Goal: Transaction & Acquisition: Book appointment/travel/reservation

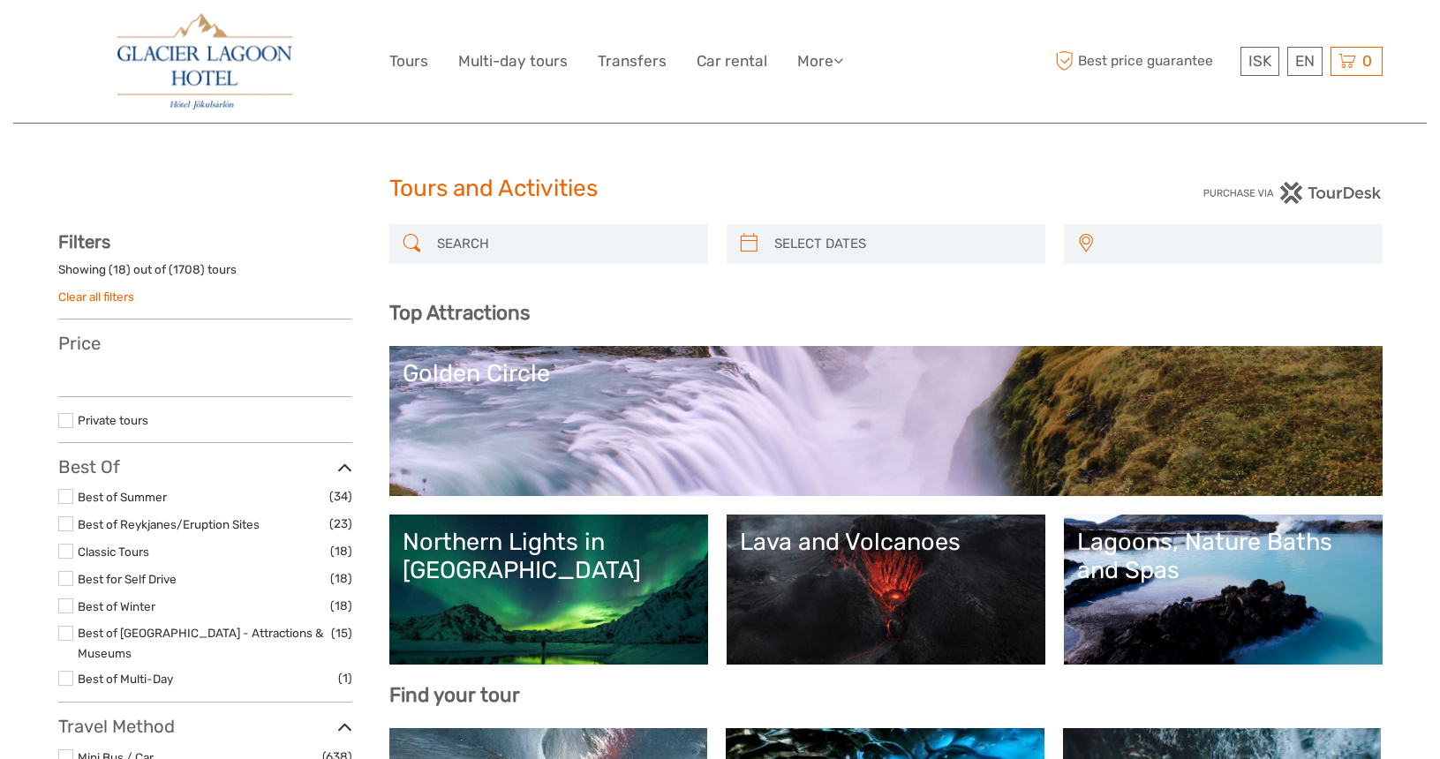
select select
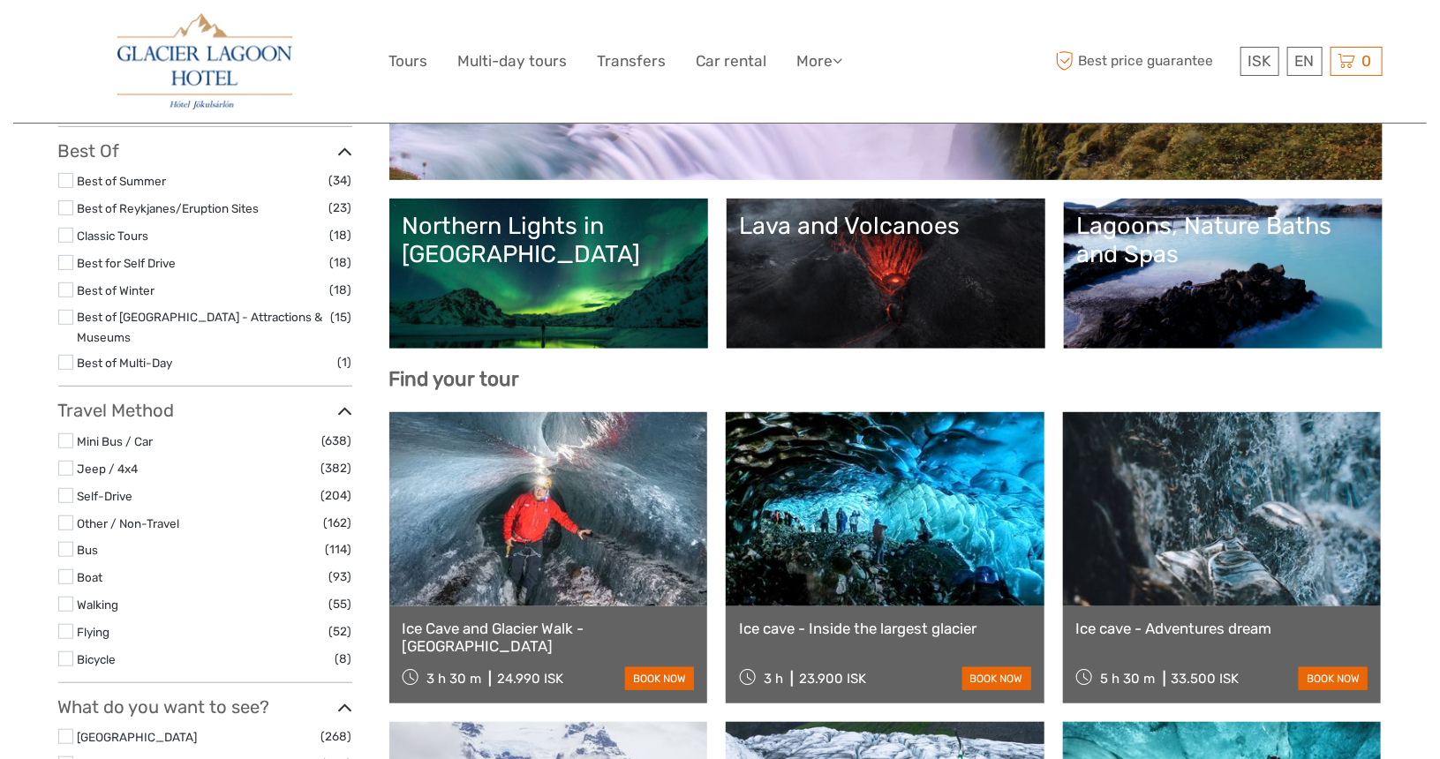
select select
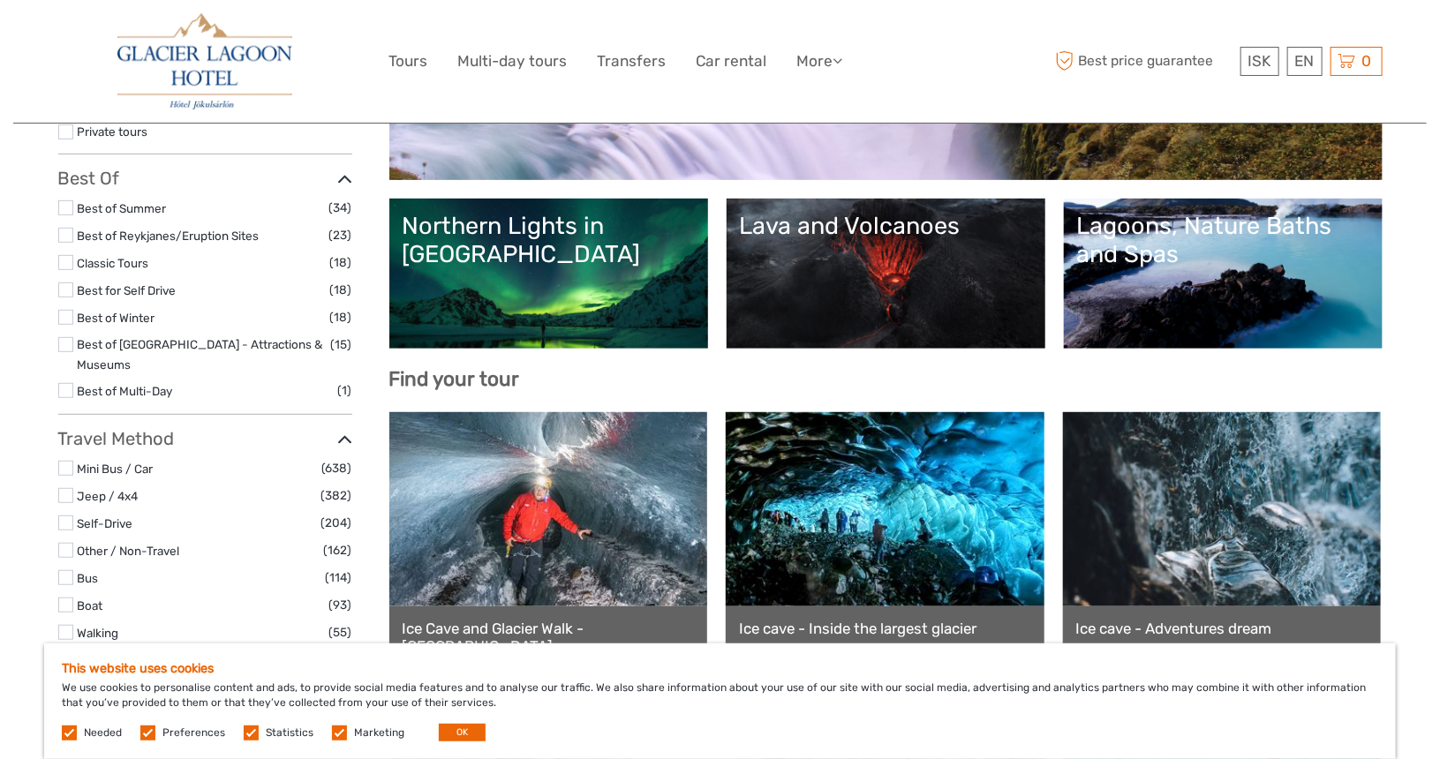
click at [566, 595] on link at bounding box center [548, 509] width 319 height 194
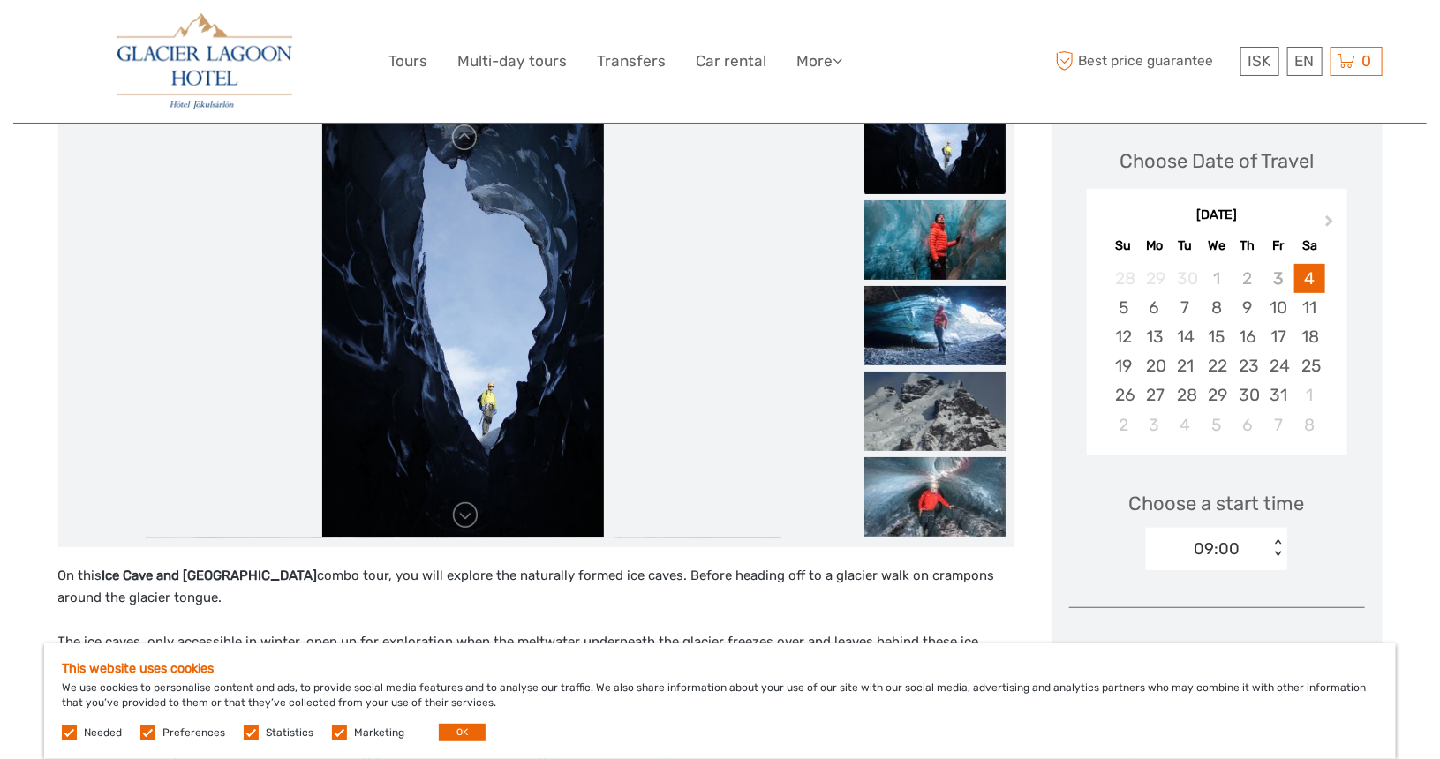
scroll to position [241, 0]
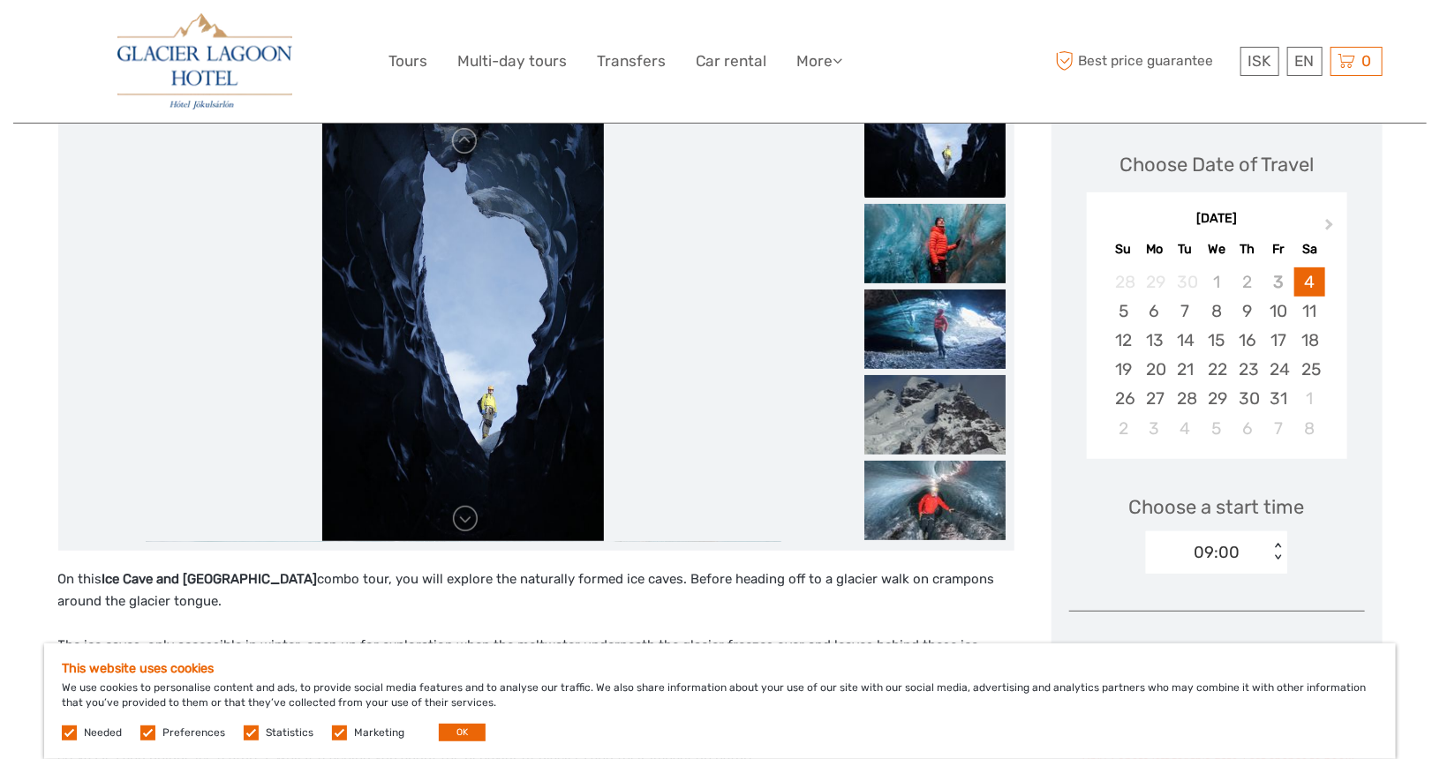
click at [1329, 224] on span "Next Month" at bounding box center [1329, 228] width 0 height 26
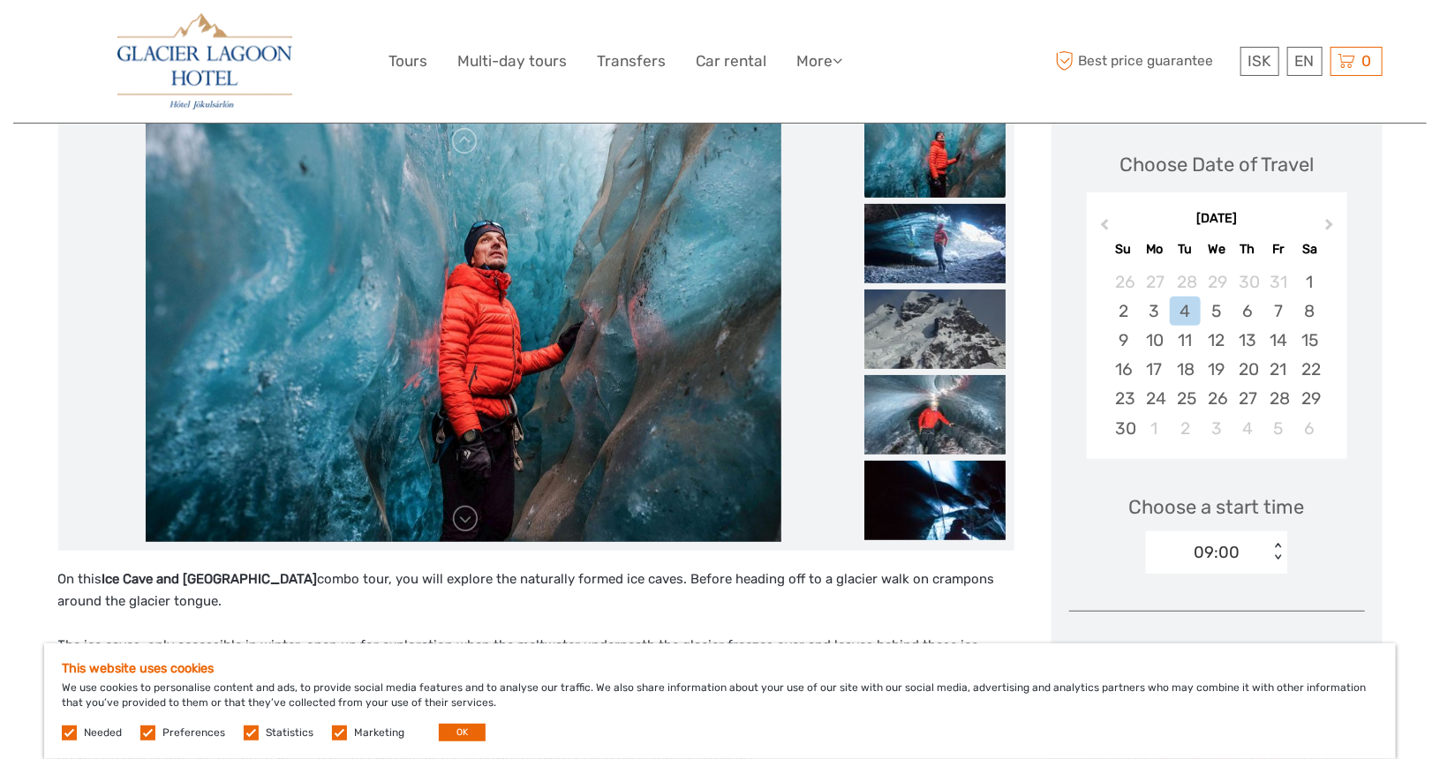
click at [1163, 309] on div "3" at bounding box center [1154, 311] width 31 height 29
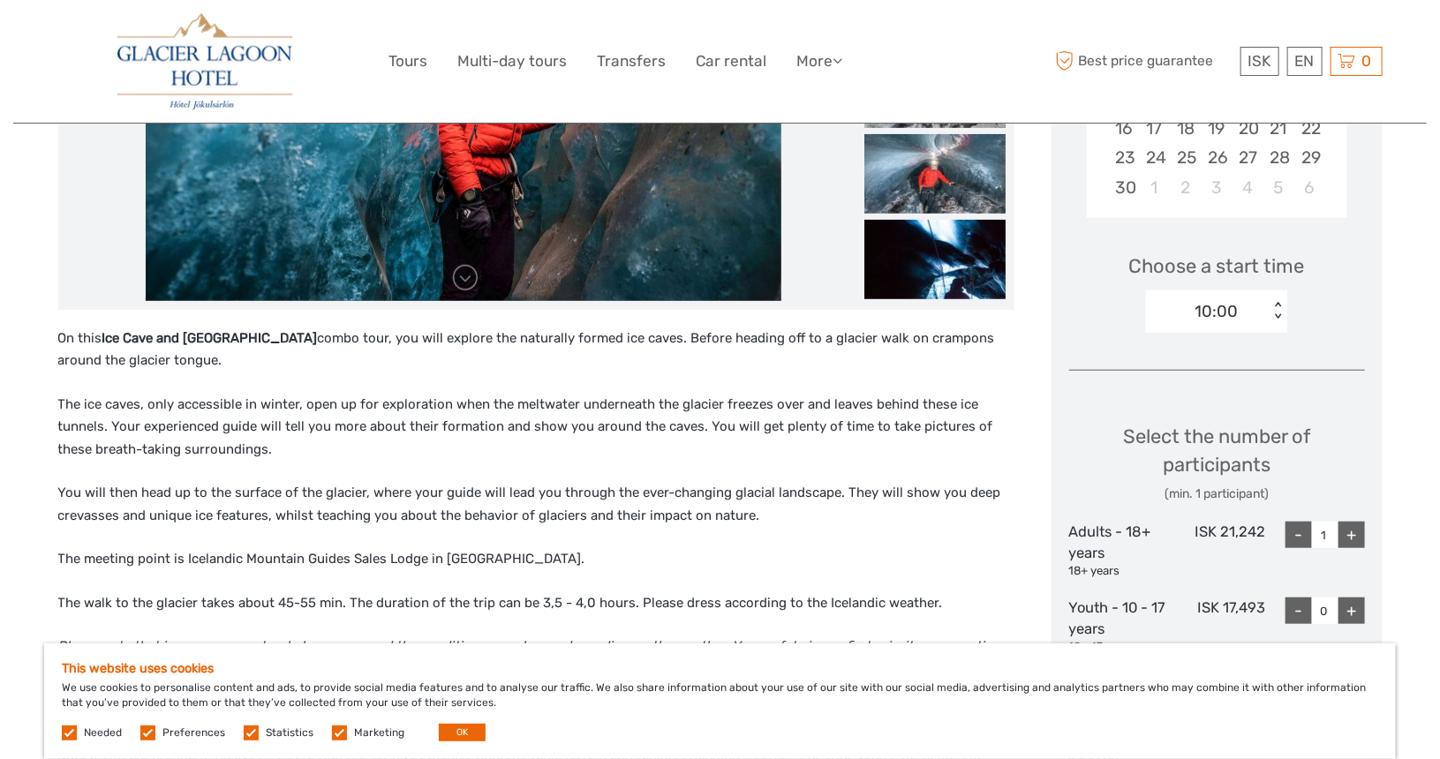
scroll to position [433, 0]
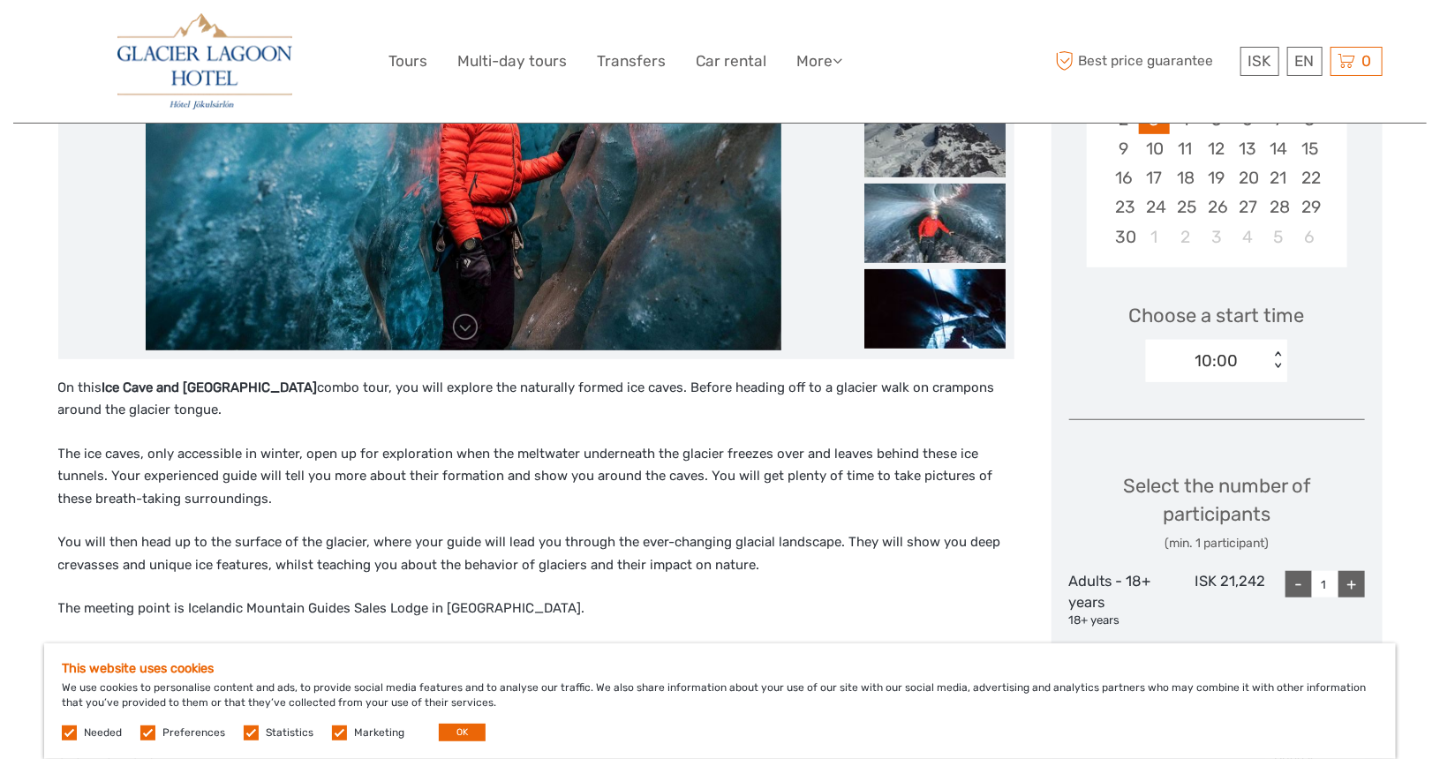
click at [1223, 362] on div "10:00" at bounding box center [1216, 361] width 43 height 23
click at [1216, 446] on div "14:30" at bounding box center [1217, 444] width 124 height 30
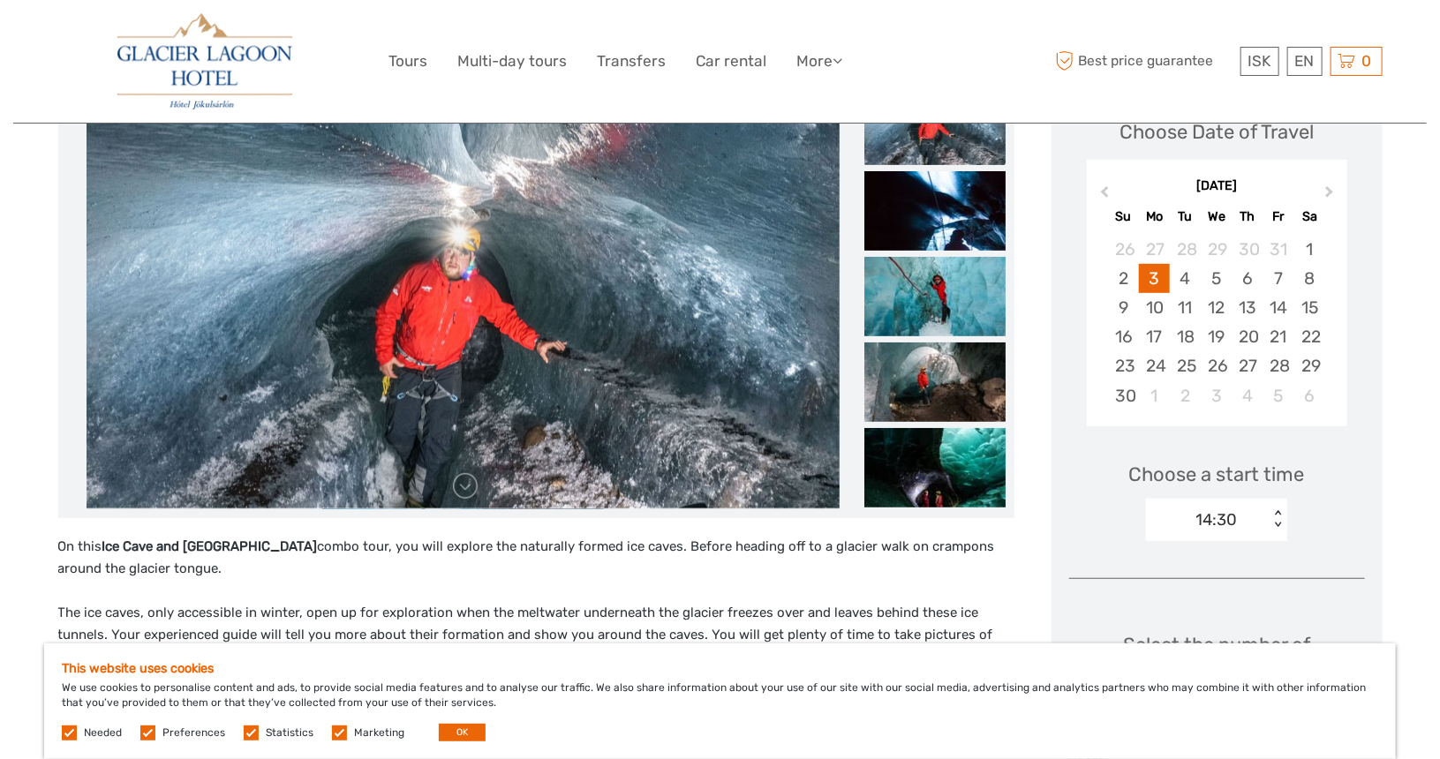
scroll to position [263, 0]
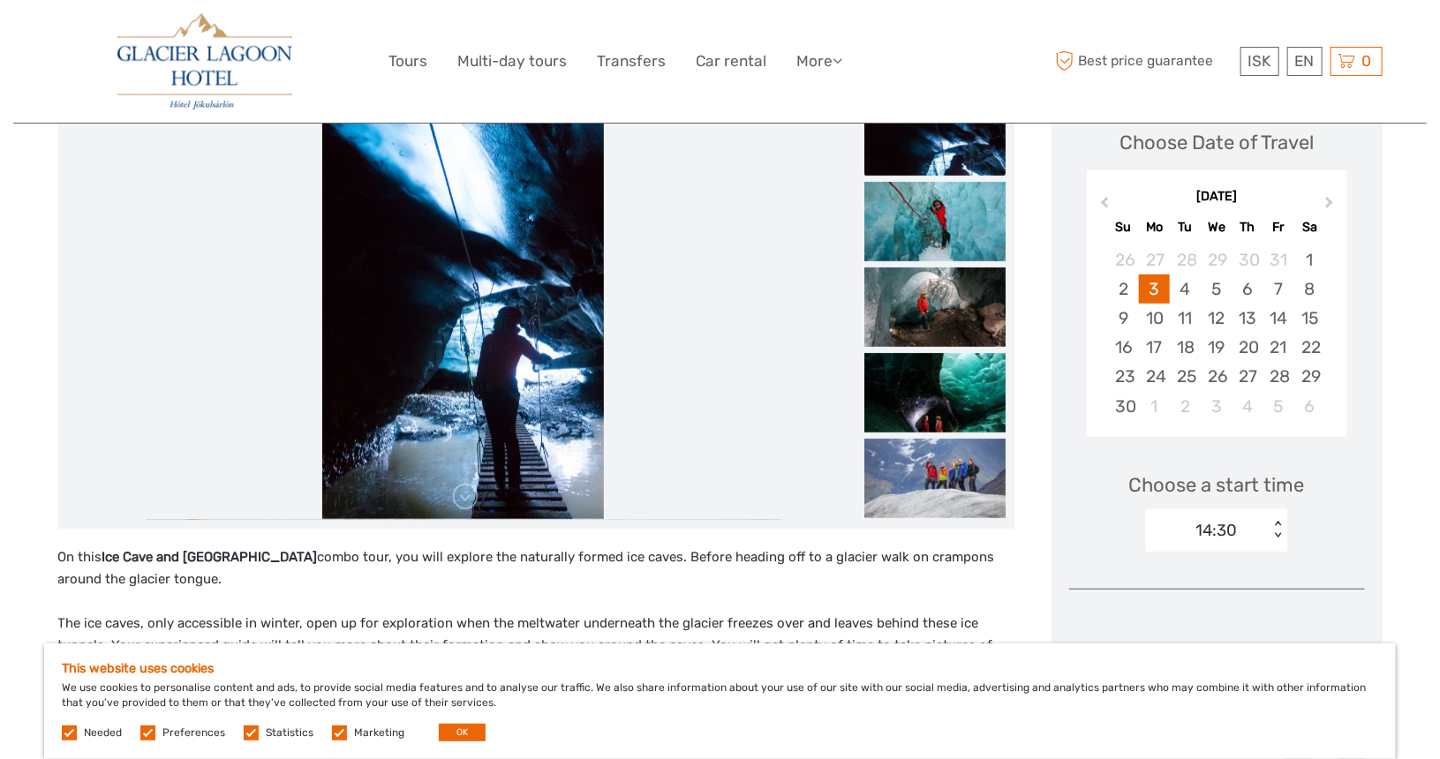
click at [209, 83] on img at bounding box center [204, 61] width 175 height 96
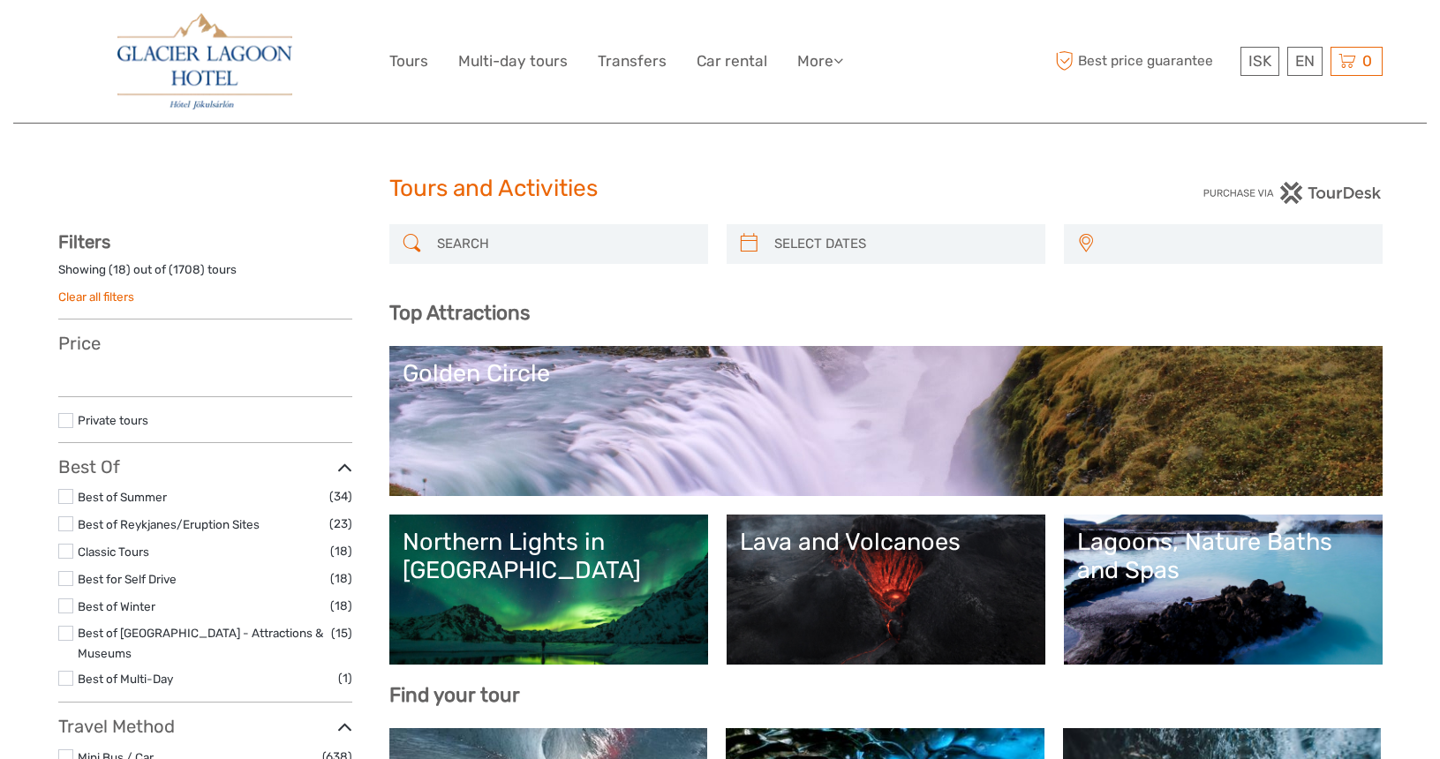
select select
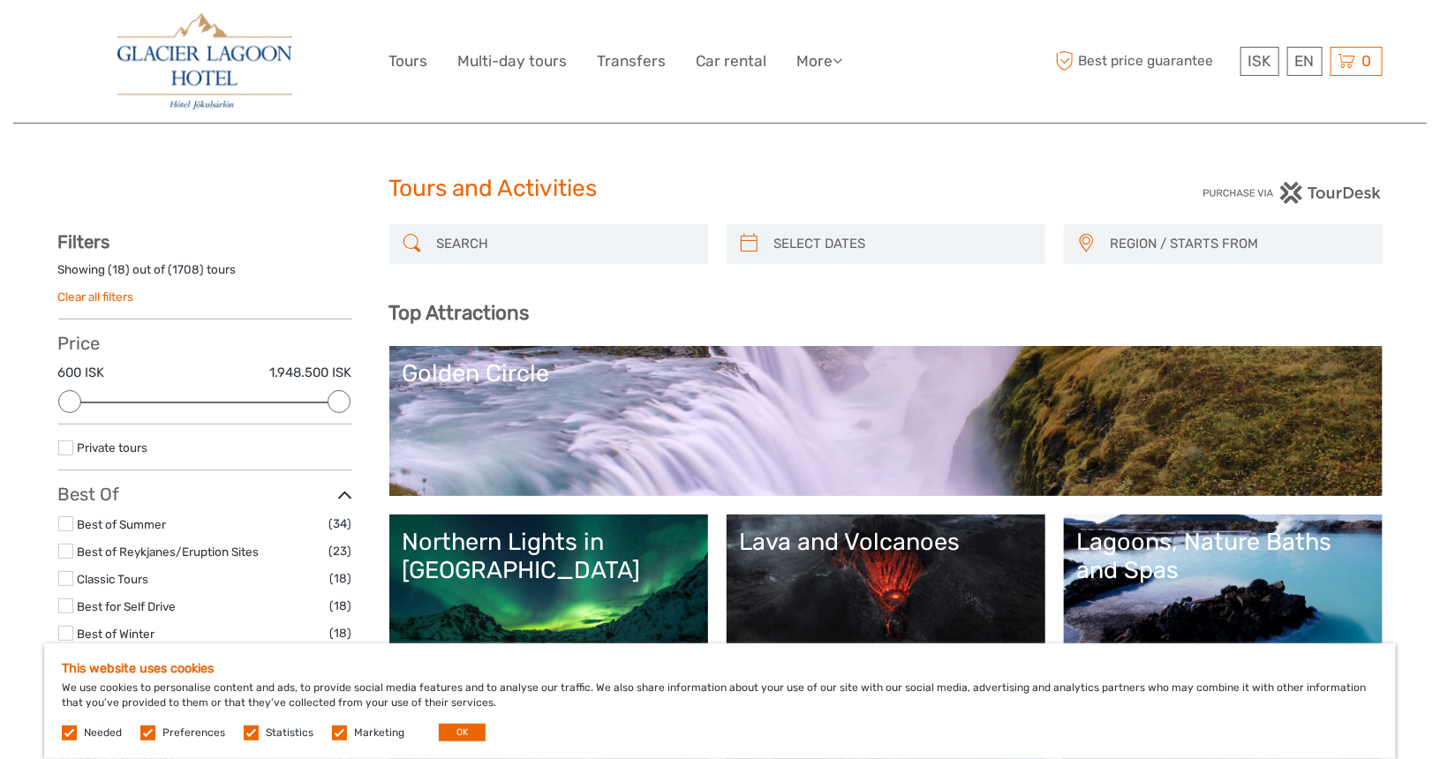
click at [200, 53] on img at bounding box center [204, 61] width 175 height 96
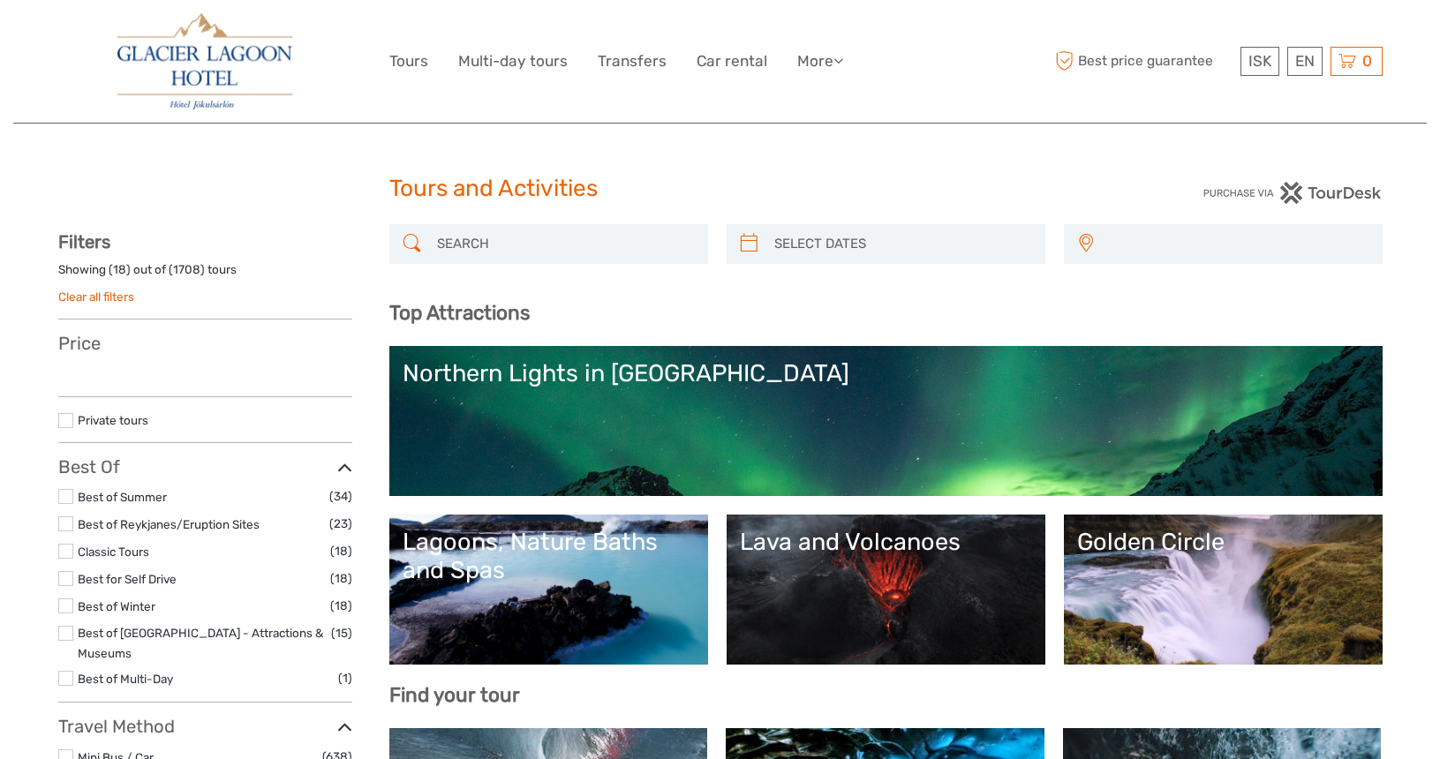
select select
